Goal: Task Accomplishment & Management: Use online tool/utility

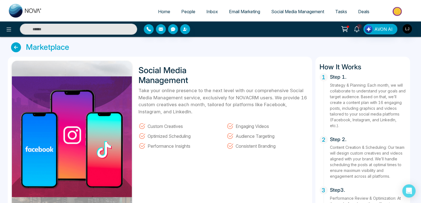
click at [237, 12] on span "Email Marketing" at bounding box center [244, 12] width 31 height 6
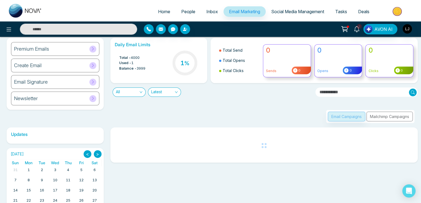
scroll to position [28, 0]
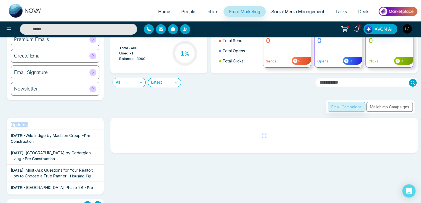
drag, startPoint x: 11, startPoint y: 125, endPoint x: 29, endPoint y: 126, distance: 17.7
click at [29, 125] on h6 "Updates" at bounding box center [55, 124] width 97 height 5
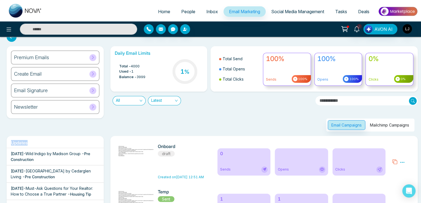
scroll to position [0, 0]
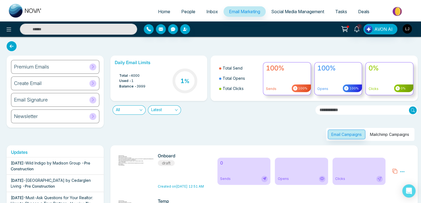
click at [73, 66] on div "Premium Emails" at bounding box center [55, 67] width 88 height 14
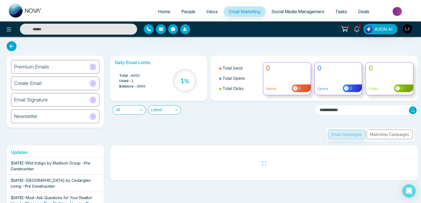
click at [52, 164] on span "Wild Indigo by Madison Group" at bounding box center [52, 163] width 55 height 5
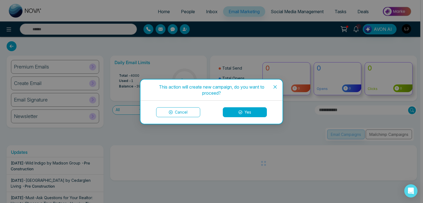
click at [244, 109] on button "Yes" at bounding box center [245, 112] width 44 height 10
